Goal: Check status: Check status

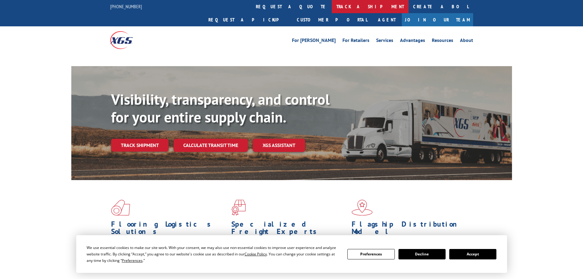
click at [332, 5] on link "track a shipment" at bounding box center [370, 6] width 77 height 13
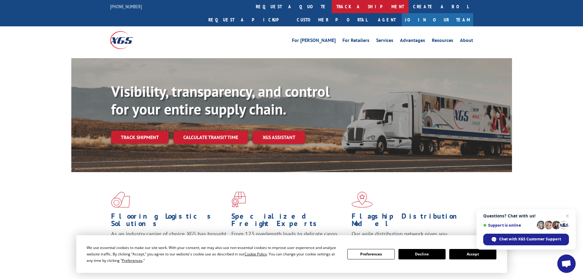
click at [332, 3] on link "track a shipment" at bounding box center [370, 6] width 77 height 13
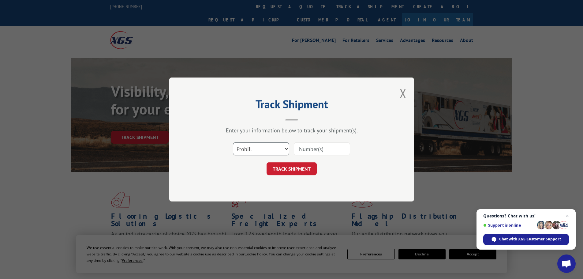
click at [278, 150] on select "Select category... Probill BOL PO" at bounding box center [261, 148] width 56 height 13
click at [312, 146] on input at bounding box center [322, 148] width 56 height 13
paste input "16383929"
click at [304, 168] on button "TRACK SHIPMENT" at bounding box center [291, 168] width 50 height 13
click at [313, 149] on input "16383929" at bounding box center [322, 148] width 56 height 13
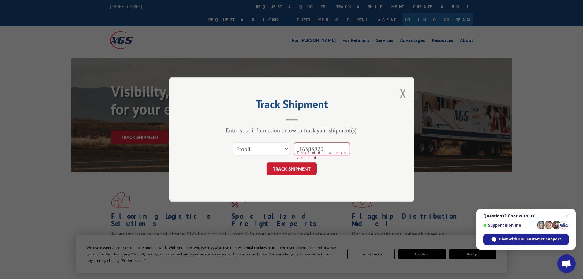
click at [312, 149] on input "16383929" at bounding box center [322, 148] width 56 height 13
type input "16383929"
click at [304, 165] on button "TRACK SHIPMENT" at bounding box center [291, 168] width 50 height 13
